Goal: Find specific page/section: Find specific page/section

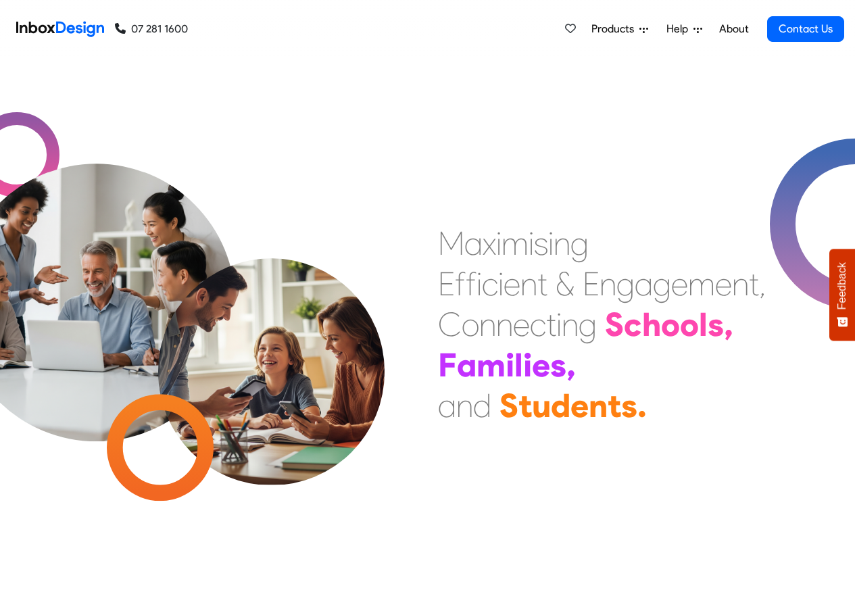
click at [734, 29] on link "About" at bounding box center [733, 29] width 37 height 27
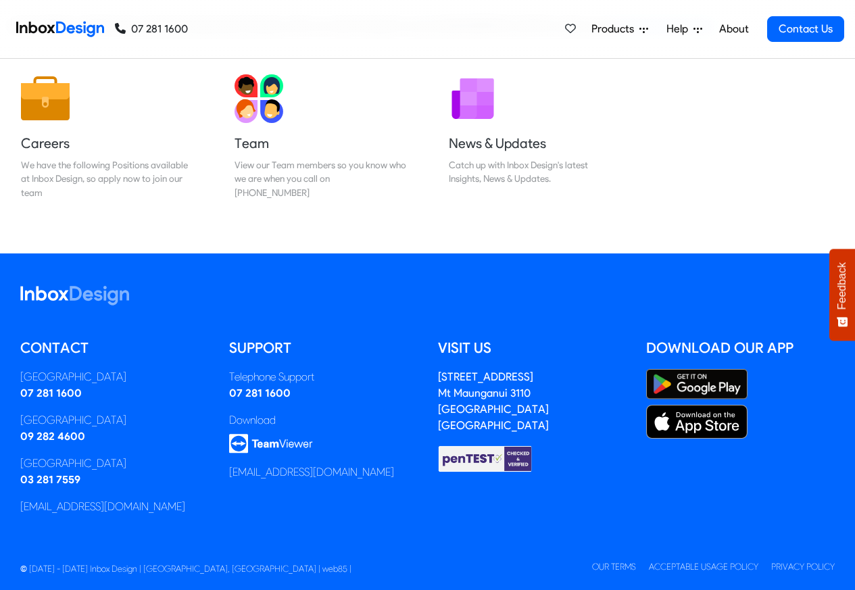
scroll to position [225, 0]
